Goal: Information Seeking & Learning: Learn about a topic

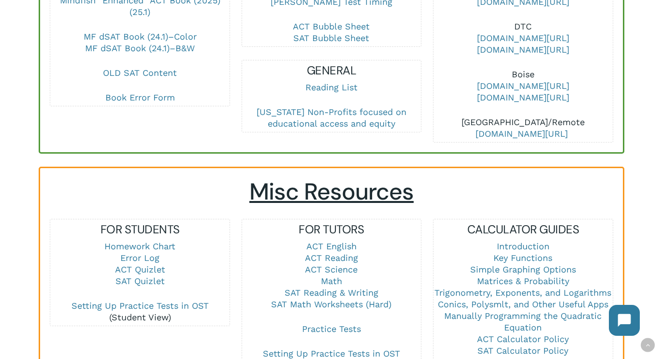
scroll to position [514, 0]
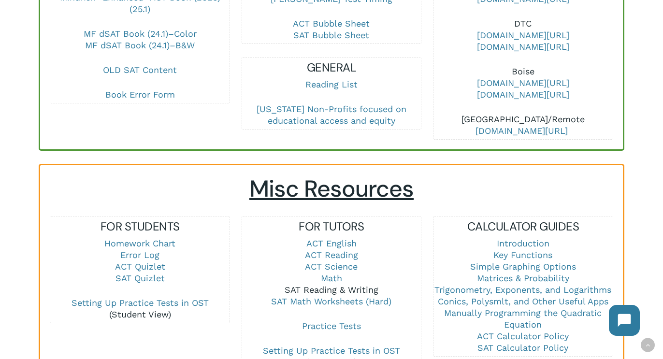
click at [336, 285] on link "SAT Reading & Writing" at bounding box center [332, 290] width 94 height 10
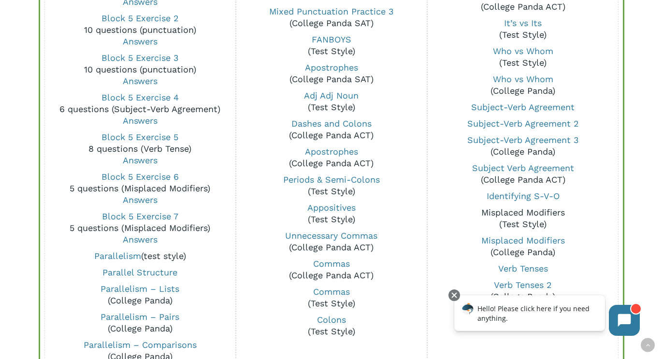
scroll to position [824, 0]
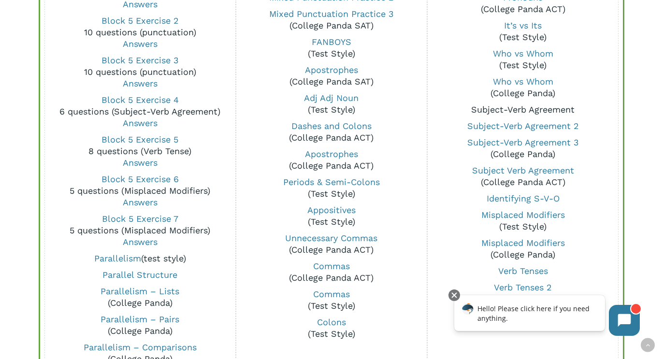
click at [501, 112] on link "Subject-Verb Agreement" at bounding box center [522, 109] width 103 height 10
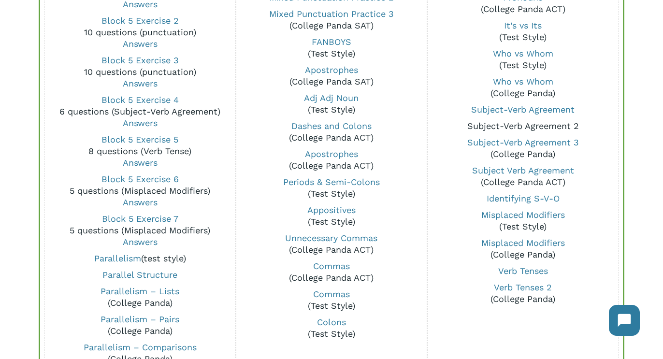
click at [480, 129] on link "Subject-Verb Agreement 2" at bounding box center [523, 126] width 112 height 10
click at [493, 144] on link "Subject-Verb Agreement 3" at bounding box center [523, 142] width 112 height 10
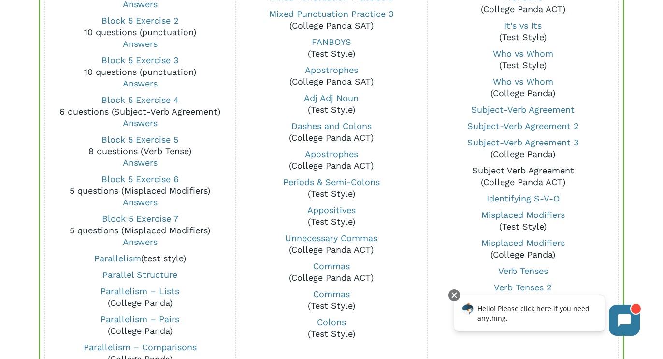
click at [504, 171] on link "Subject Verb Agreement" at bounding box center [523, 170] width 102 height 10
